Goal: Task Accomplishment & Management: Manage account settings

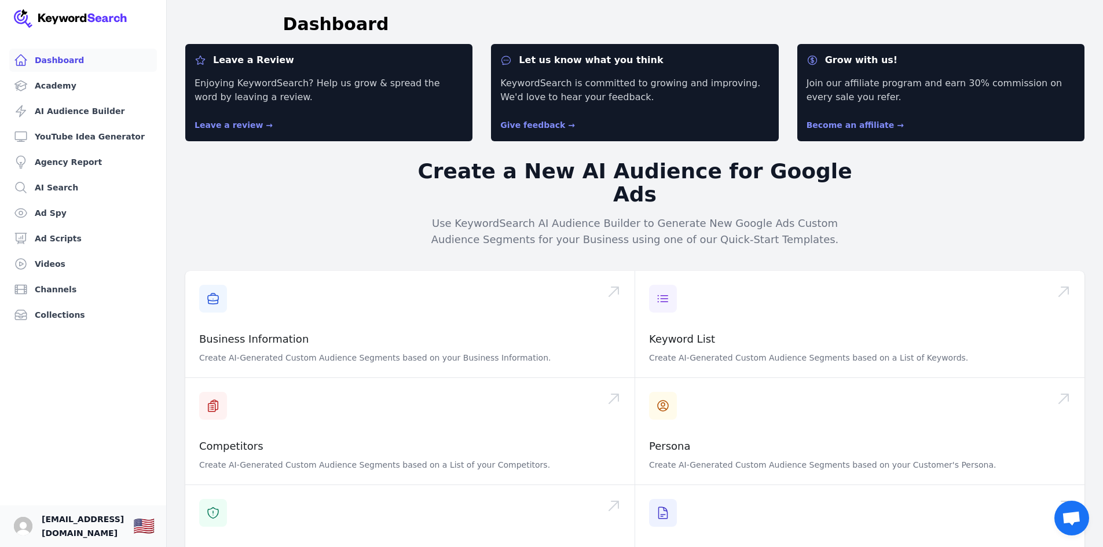
click at [50, 528] on span "[EMAIL_ADDRESS][DOMAIN_NAME]" at bounding box center [83, 526] width 82 height 28
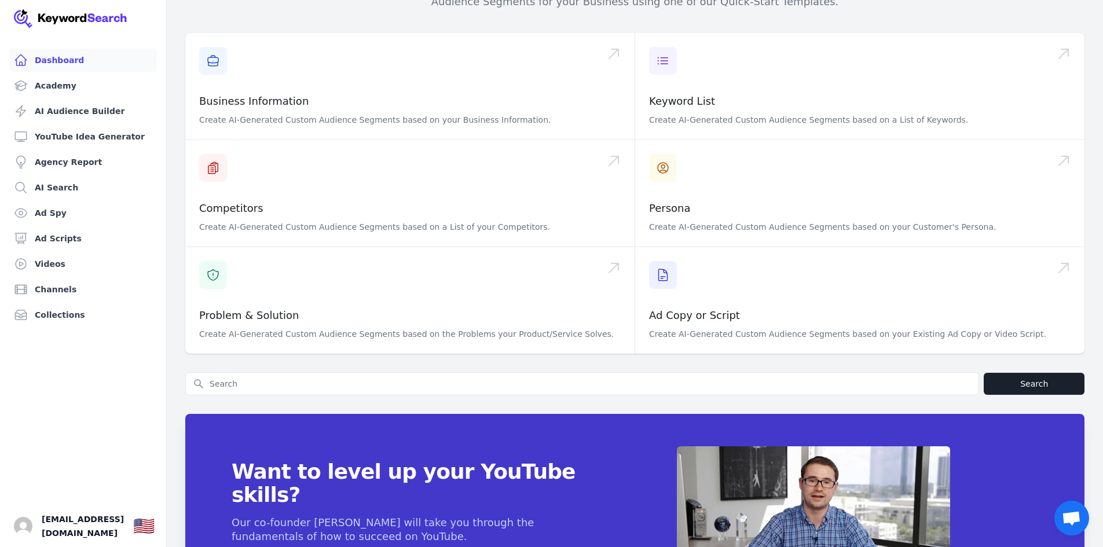
scroll to position [342, 0]
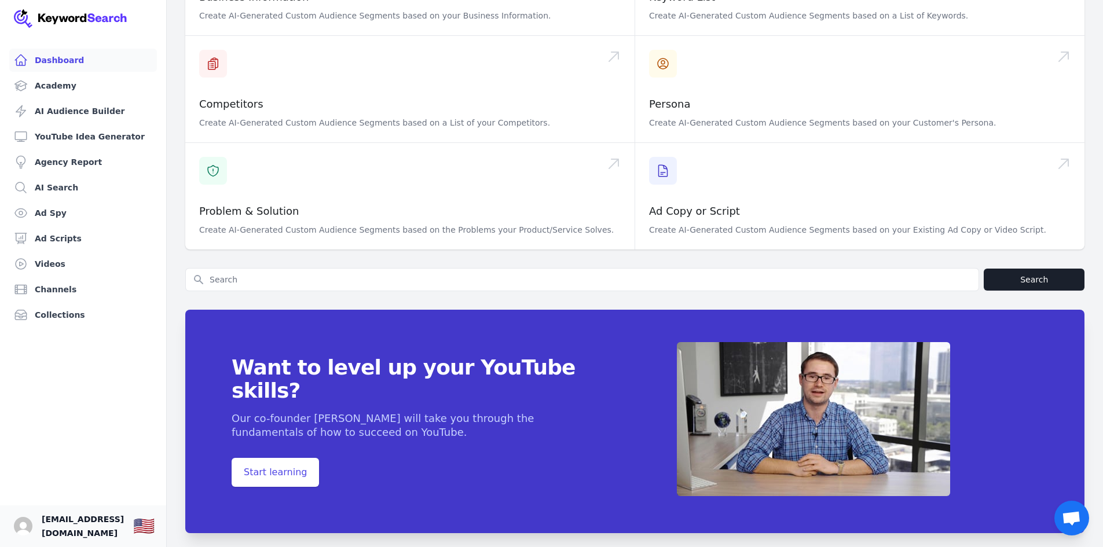
click at [85, 537] on link "Your profile [EMAIL_ADDRESS][DOMAIN_NAME] Show country selector 🇺🇸" at bounding box center [83, 526] width 166 height 42
drag, startPoint x: 27, startPoint y: 534, endPoint x: 236, endPoint y: 544, distance: 208.6
click at [28, 534] on img "Open user button" at bounding box center [23, 526] width 19 height 19
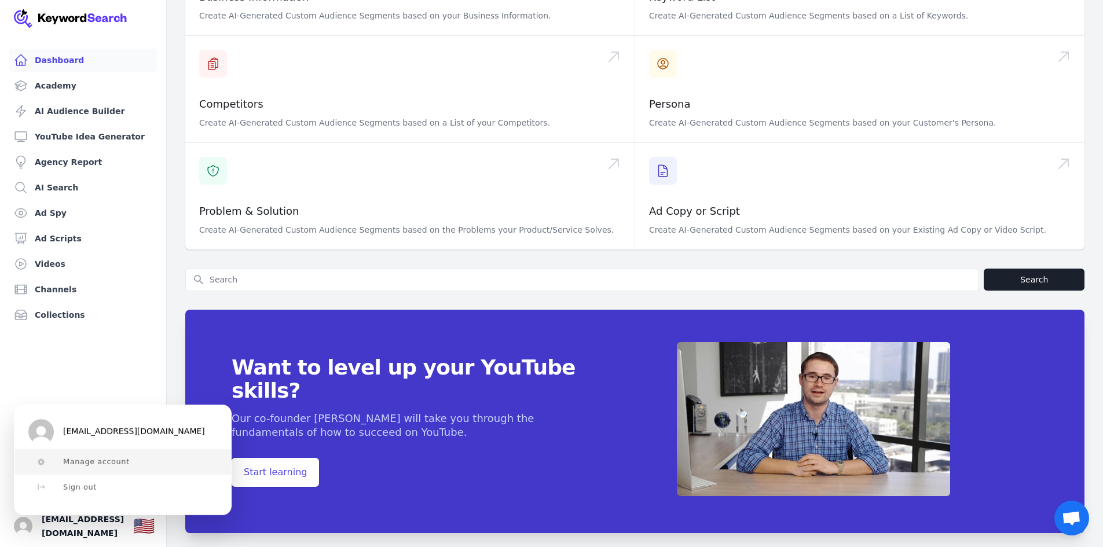
click at [82, 461] on span "Manage account" at bounding box center [96, 461] width 67 height 9
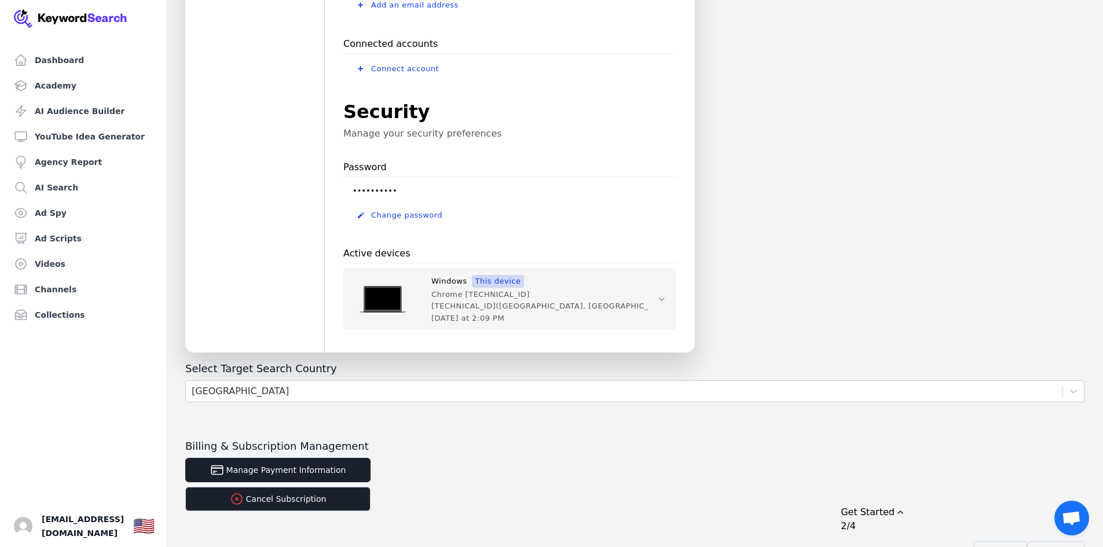
scroll to position [301, 0]
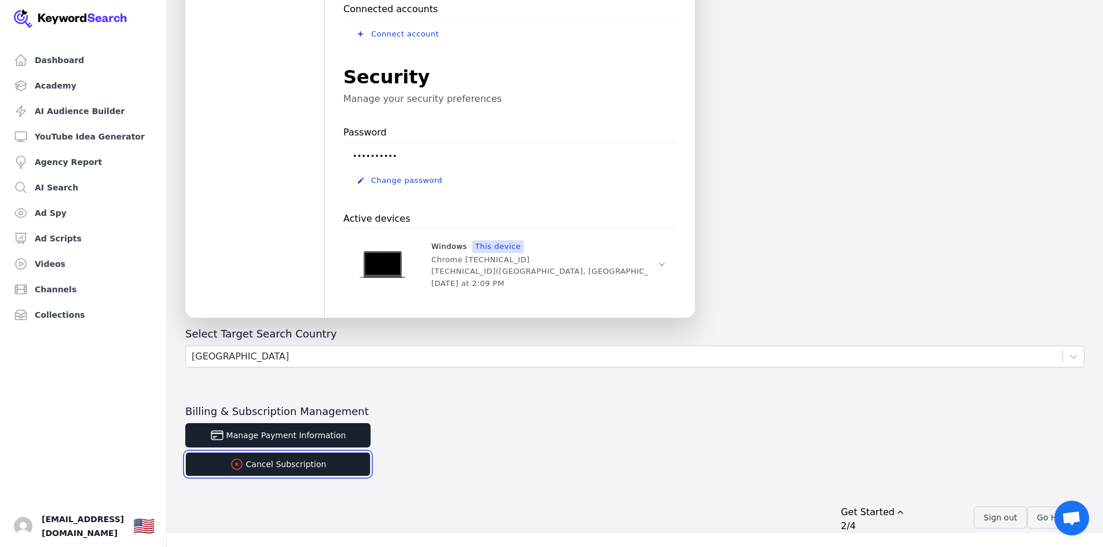
click at [314, 465] on button "Cancel Subscription" at bounding box center [277, 464] width 185 height 24
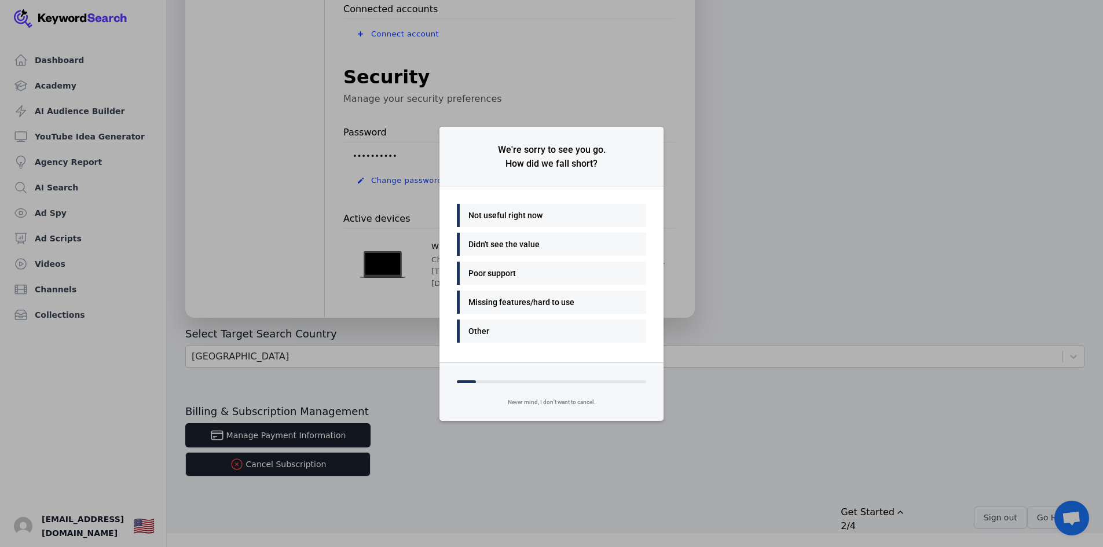
click at [528, 213] on div "Not useful right now" at bounding box center [548, 215] width 160 height 14
click at [524, 211] on div "Many things - I'll be back" at bounding box center [548, 215] width 160 height 14
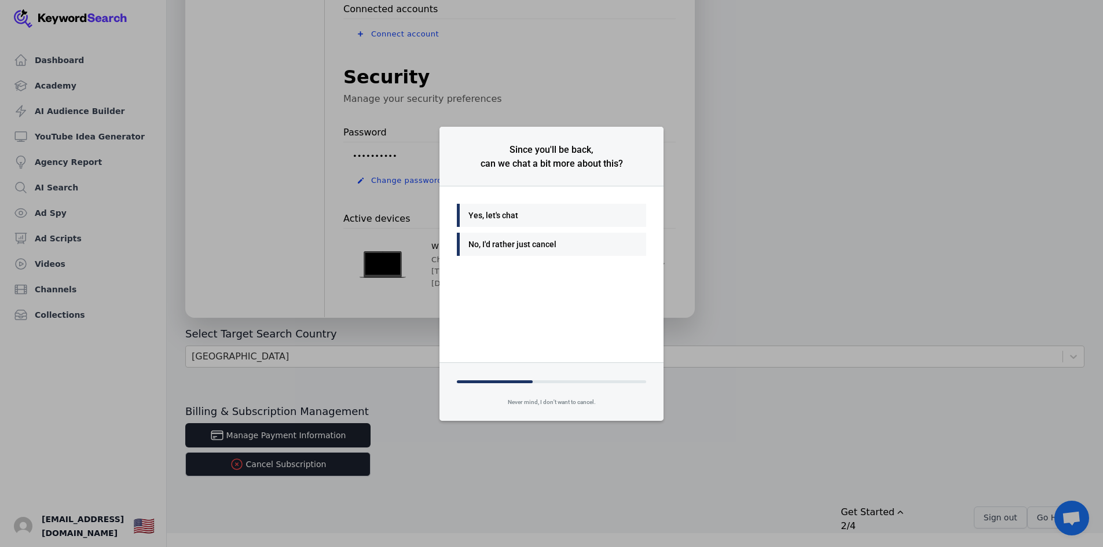
click at [516, 241] on div "No, I'd rather just cancel" at bounding box center [548, 244] width 160 height 14
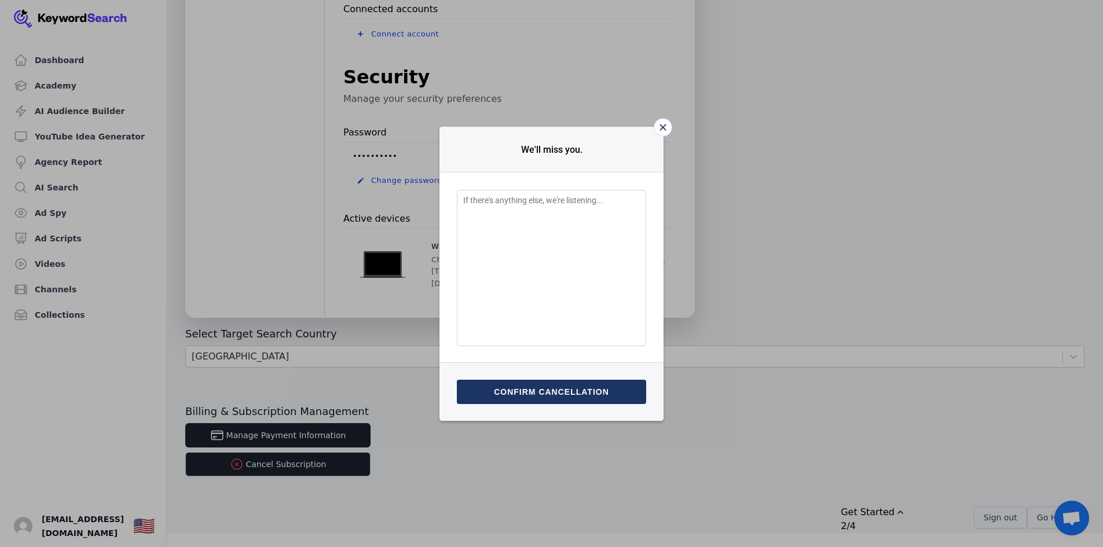
click at [535, 267] on textarea "Feedback Input" at bounding box center [551, 268] width 189 height 156
click at [528, 389] on button "Confirm cancellation" at bounding box center [551, 392] width 189 height 24
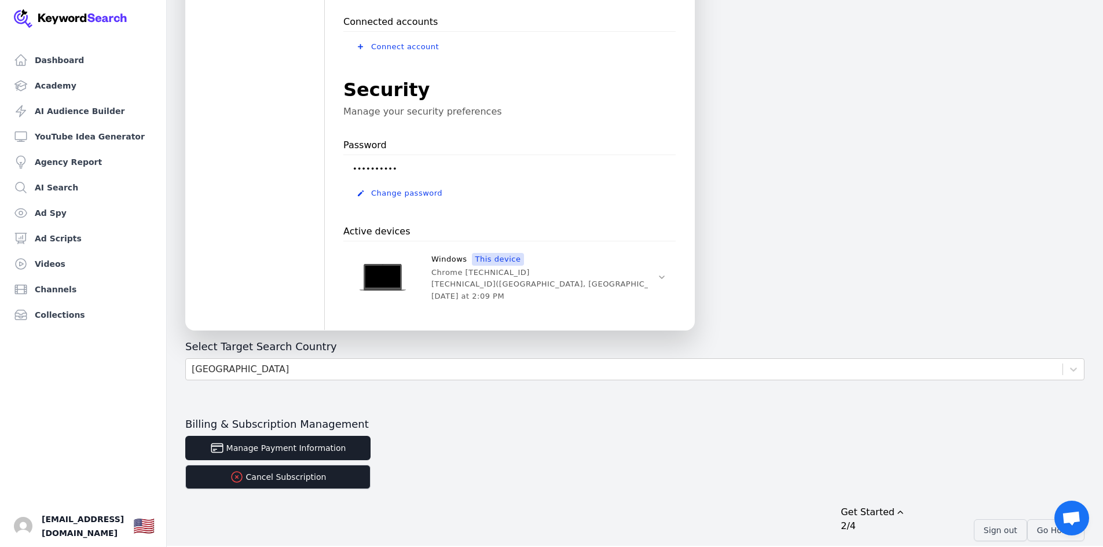
scroll to position [301, 0]
